Goal: Information Seeking & Learning: Understand process/instructions

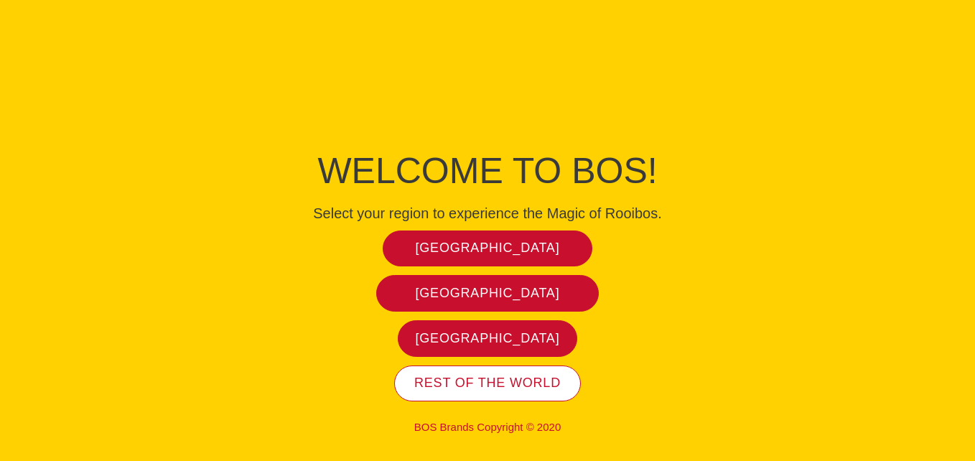
click at [462, 376] on span "Rest of the world" at bounding box center [487, 383] width 146 height 17
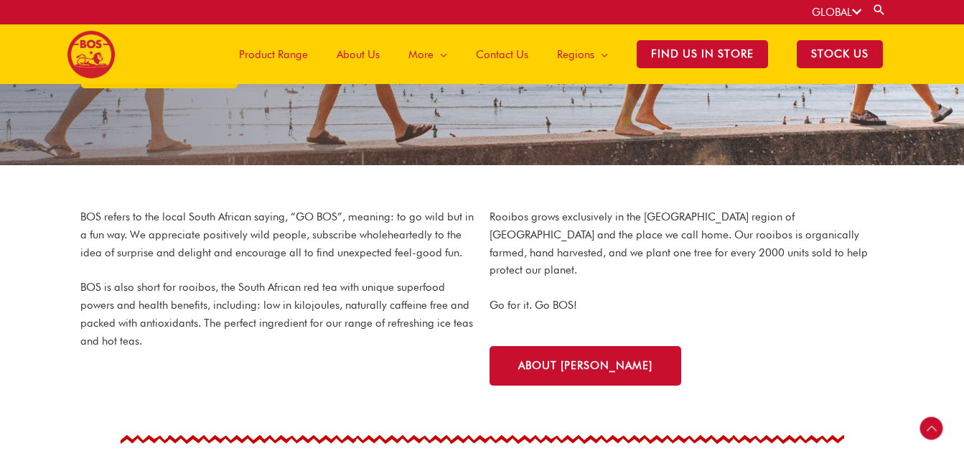
scroll to position [281, 0]
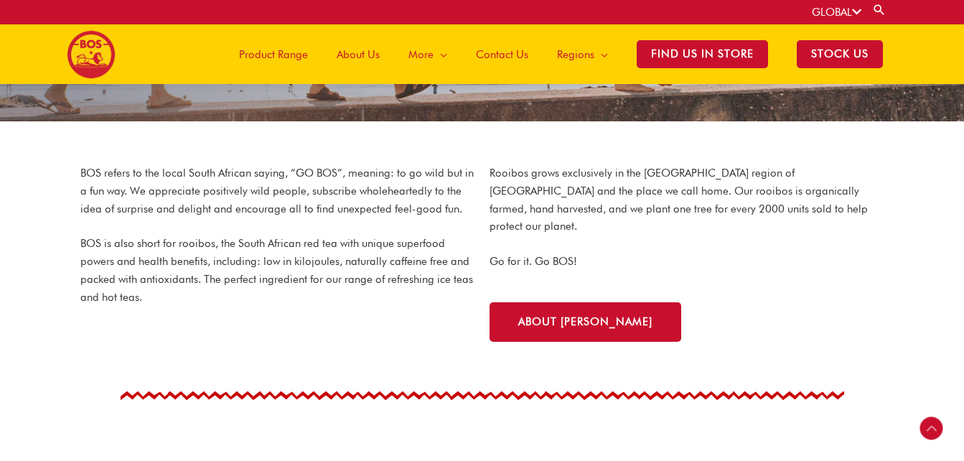
click at [281, 49] on span "Product Range" at bounding box center [273, 54] width 69 height 43
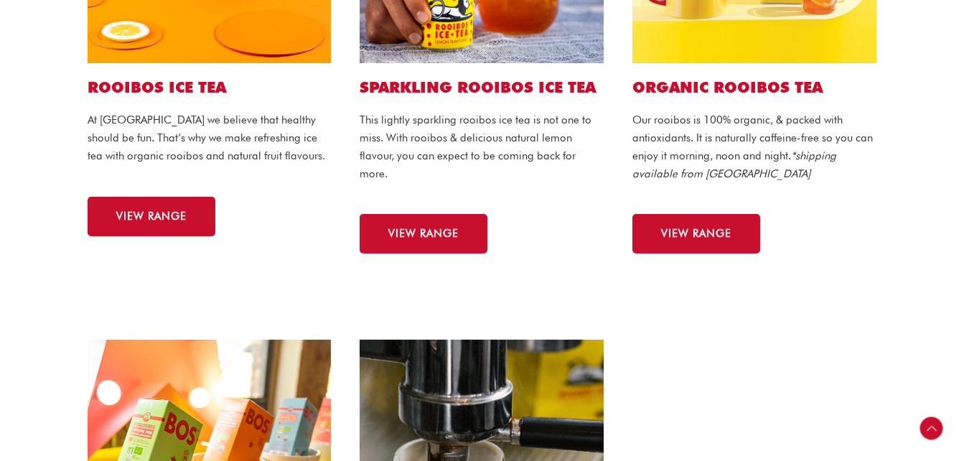
scroll to position [431, 0]
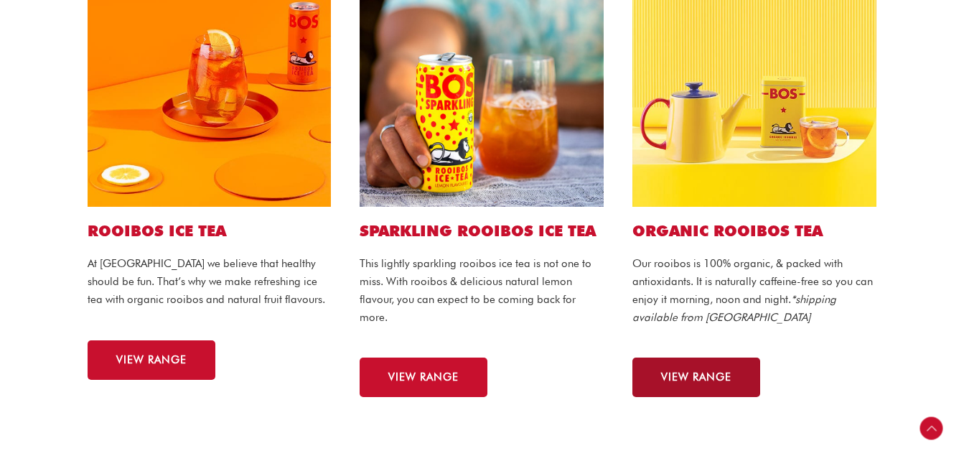
click at [672, 357] on link "VIEW RANGE" at bounding box center [696, 376] width 128 height 39
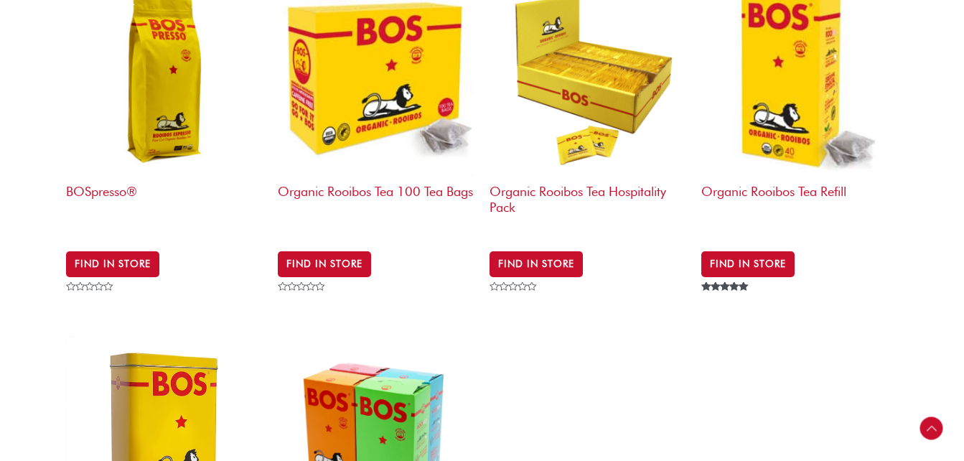
scroll to position [502, 0]
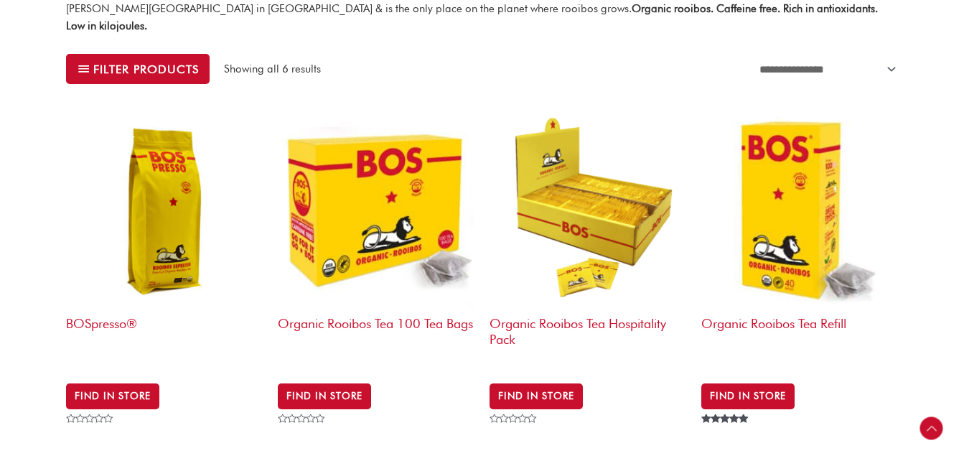
click at [611, 205] on img at bounding box center [587, 209] width 197 height 197
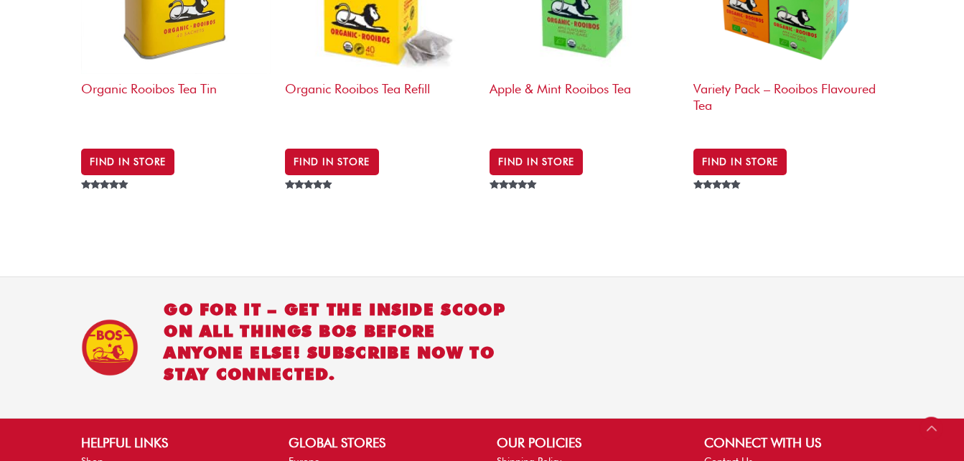
scroll to position [1292, 0]
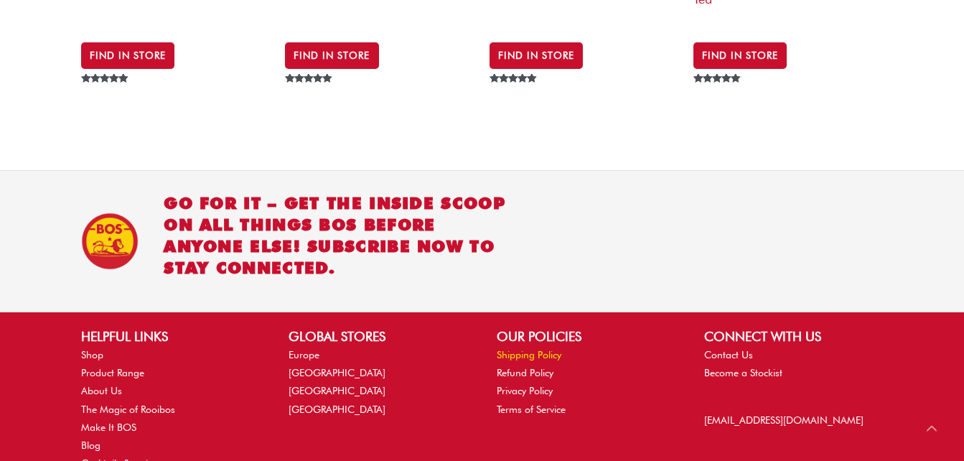
click at [555, 349] on link "Shipping Policy" at bounding box center [529, 354] width 65 height 11
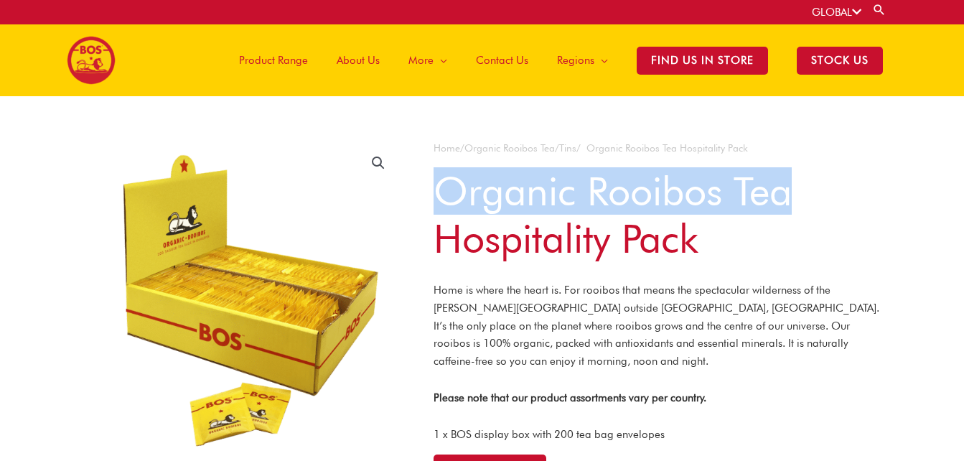
drag, startPoint x: 438, startPoint y: 191, endPoint x: 786, endPoint y: 199, distance: 347.4
click at [786, 199] on h1 "Organic Rooibos Tea Hospitality Pack" at bounding box center [657, 214] width 449 height 95
copy h1 "Organic Rooibos Tea"
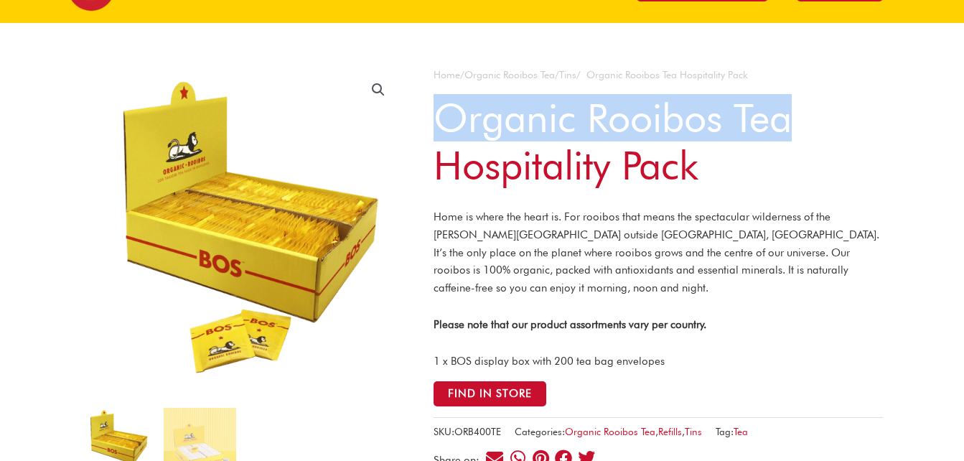
scroll to position [215, 0]
